Goal: Information Seeking & Learning: Understand process/instructions

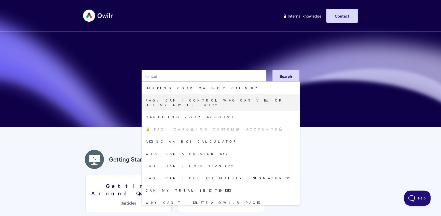
type input "cancel"
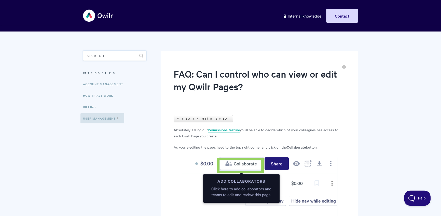
click at [120, 53] on input "Search" at bounding box center [114, 56] width 63 height 10
type input "cancel"
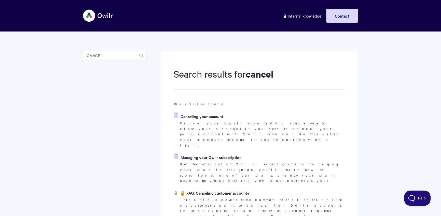
click at [216, 119] on link "Canceling your account" at bounding box center [198, 116] width 49 height 8
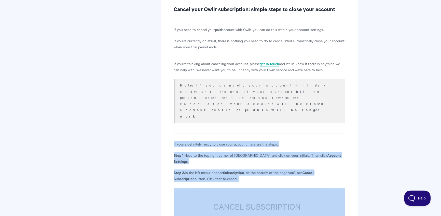
scroll to position [214, 0]
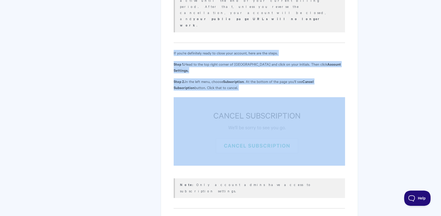
drag, startPoint x: 170, startPoint y: 113, endPoint x: 232, endPoint y: 137, distance: 66.2
click at [232, 137] on div "Canceling your account View in Help Scout Cancel your Qwilr subscription: simpl…" at bounding box center [259, 41] width 197 height 408
copy article "If you're definitely ready to close your account, here are the steps. Step 1. H…"
